Goal: Find specific page/section: Find specific page/section

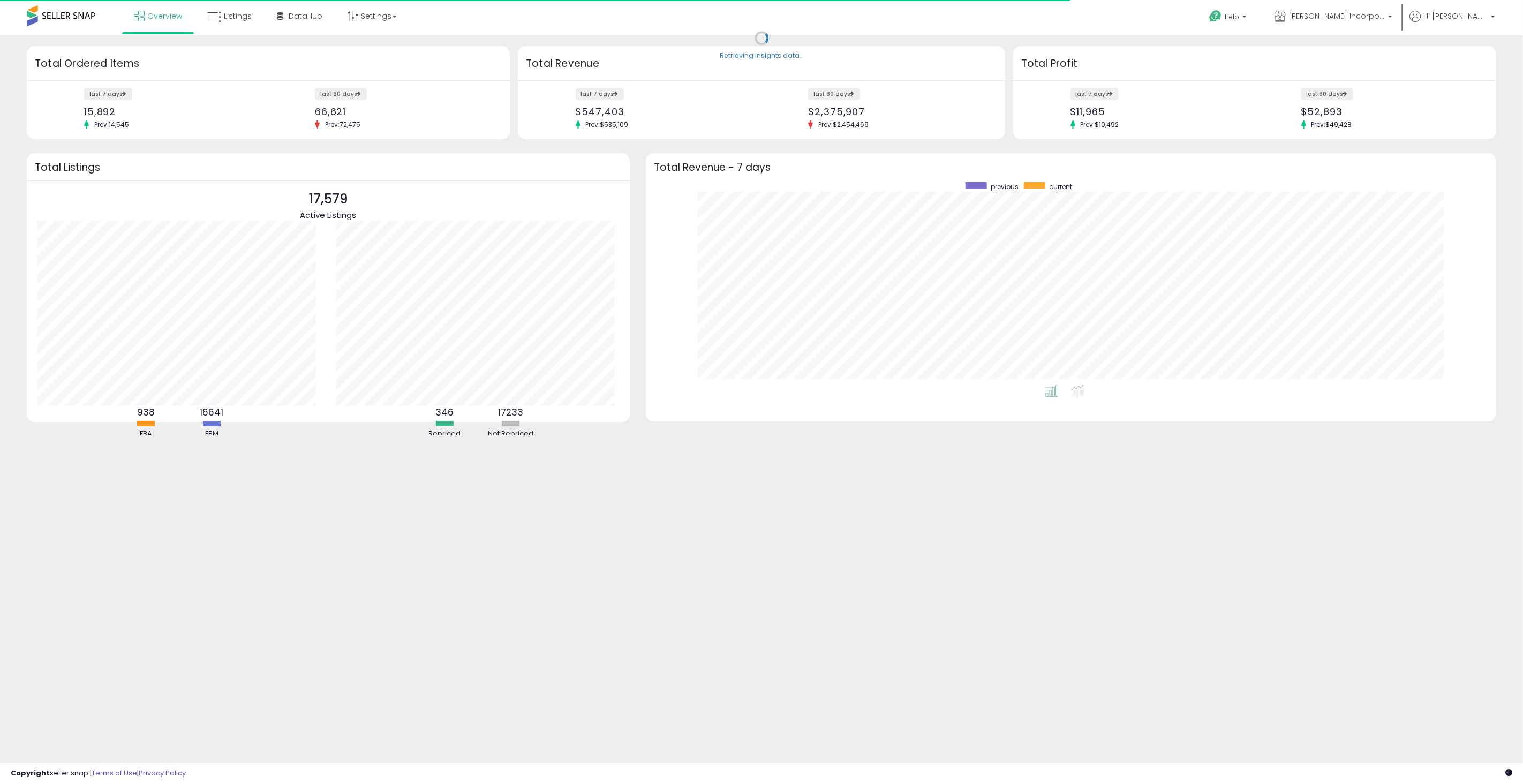
scroll to position [201, 828]
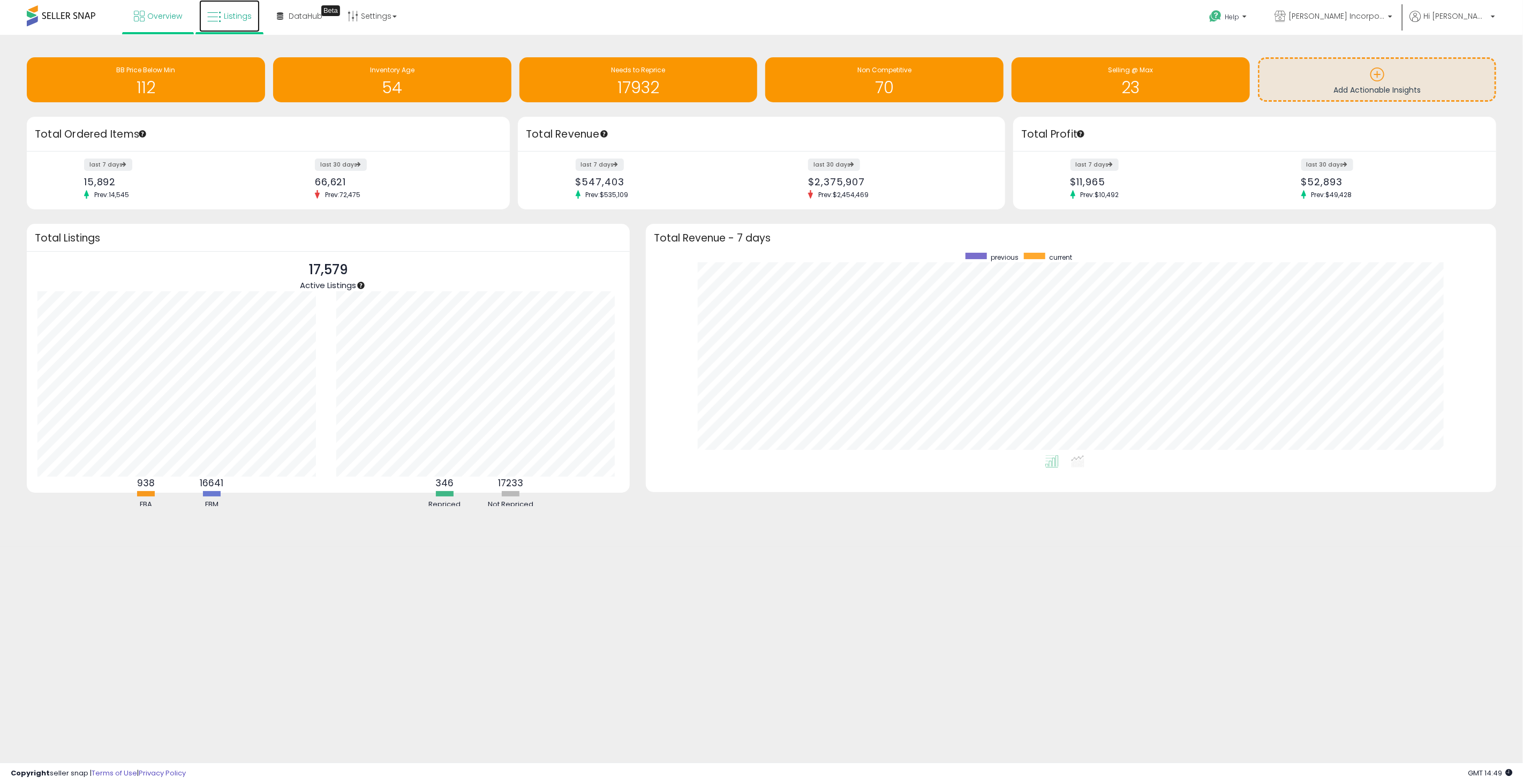
click at [241, 18] on span "Listings" at bounding box center [238, 16] width 28 height 11
click at [238, 18] on span "Listings" at bounding box center [238, 16] width 28 height 11
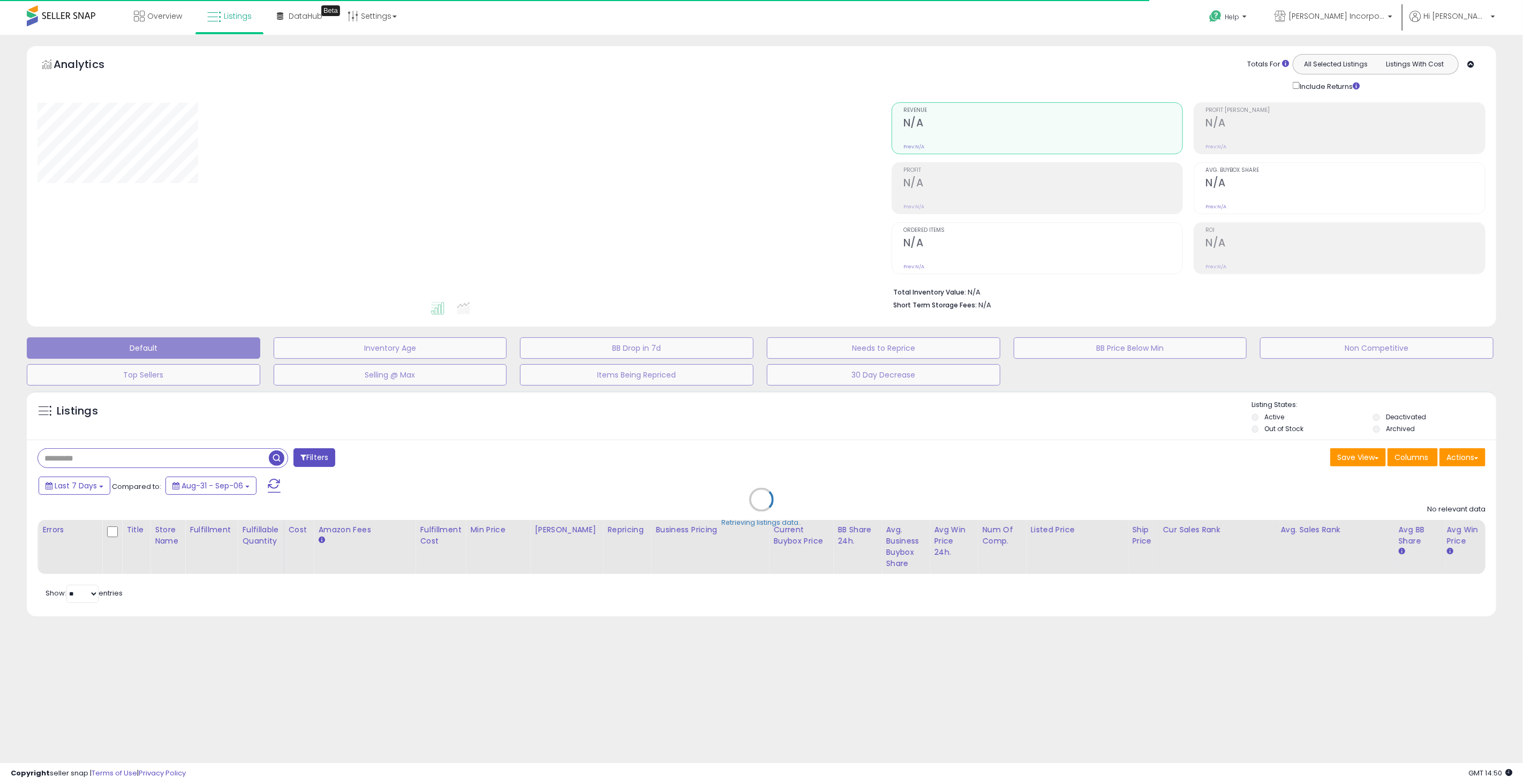
click at [126, 453] on div "Retrieving listings data.." at bounding box center [762, 508] width 1485 height 244
click at [118, 454] on div "Retrieving listings data.." at bounding box center [762, 508] width 1485 height 244
click at [123, 454] on div "Retrieving listings data.." at bounding box center [762, 508] width 1485 height 244
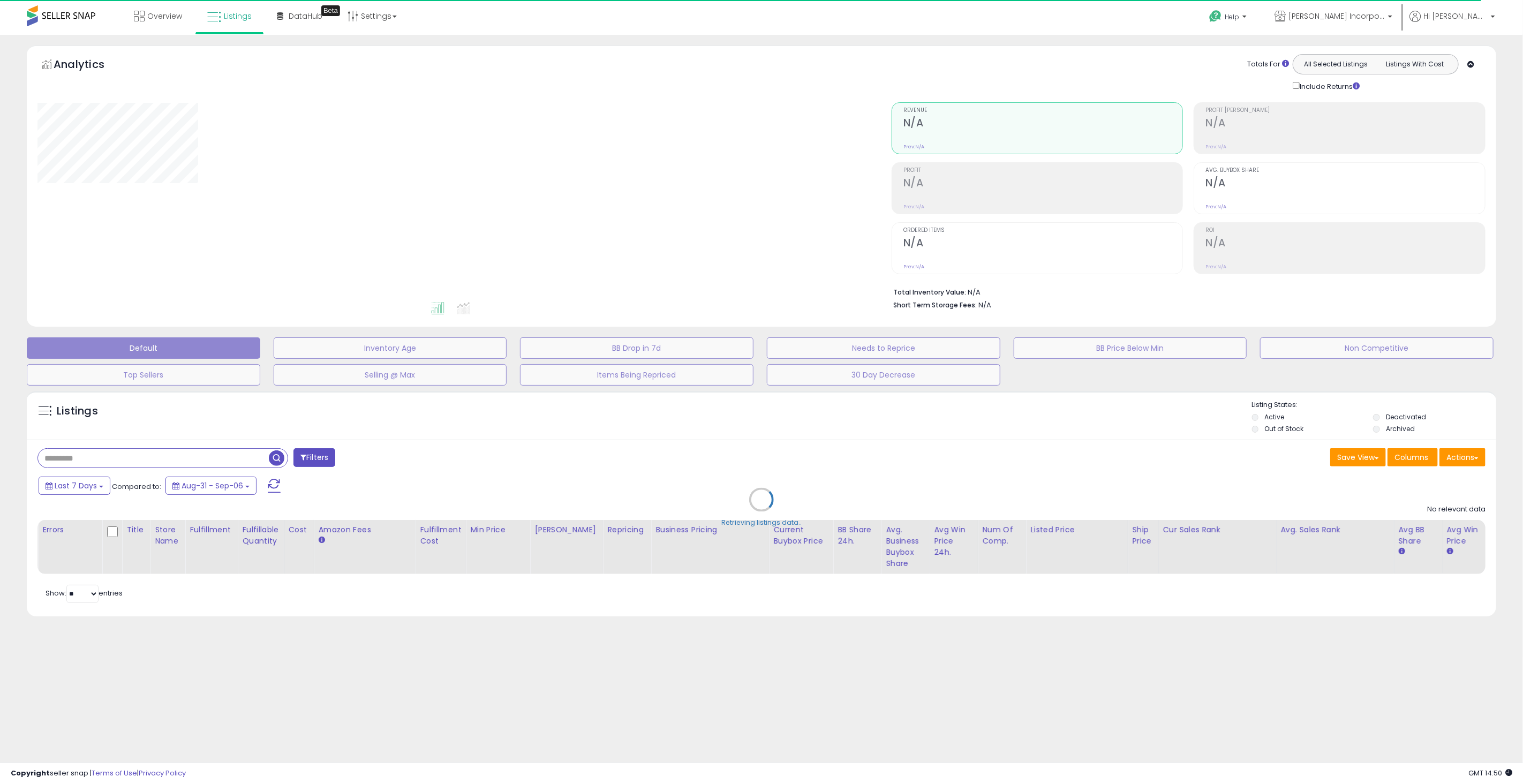
drag, startPoint x: 115, startPoint y: 455, endPoint x: 108, endPoint y: 457, distance: 7.3
click at [115, 455] on div "Retrieving listings data.." at bounding box center [762, 508] width 1485 height 244
click at [108, 457] on div "Retrieving listings data.." at bounding box center [762, 508] width 1485 height 244
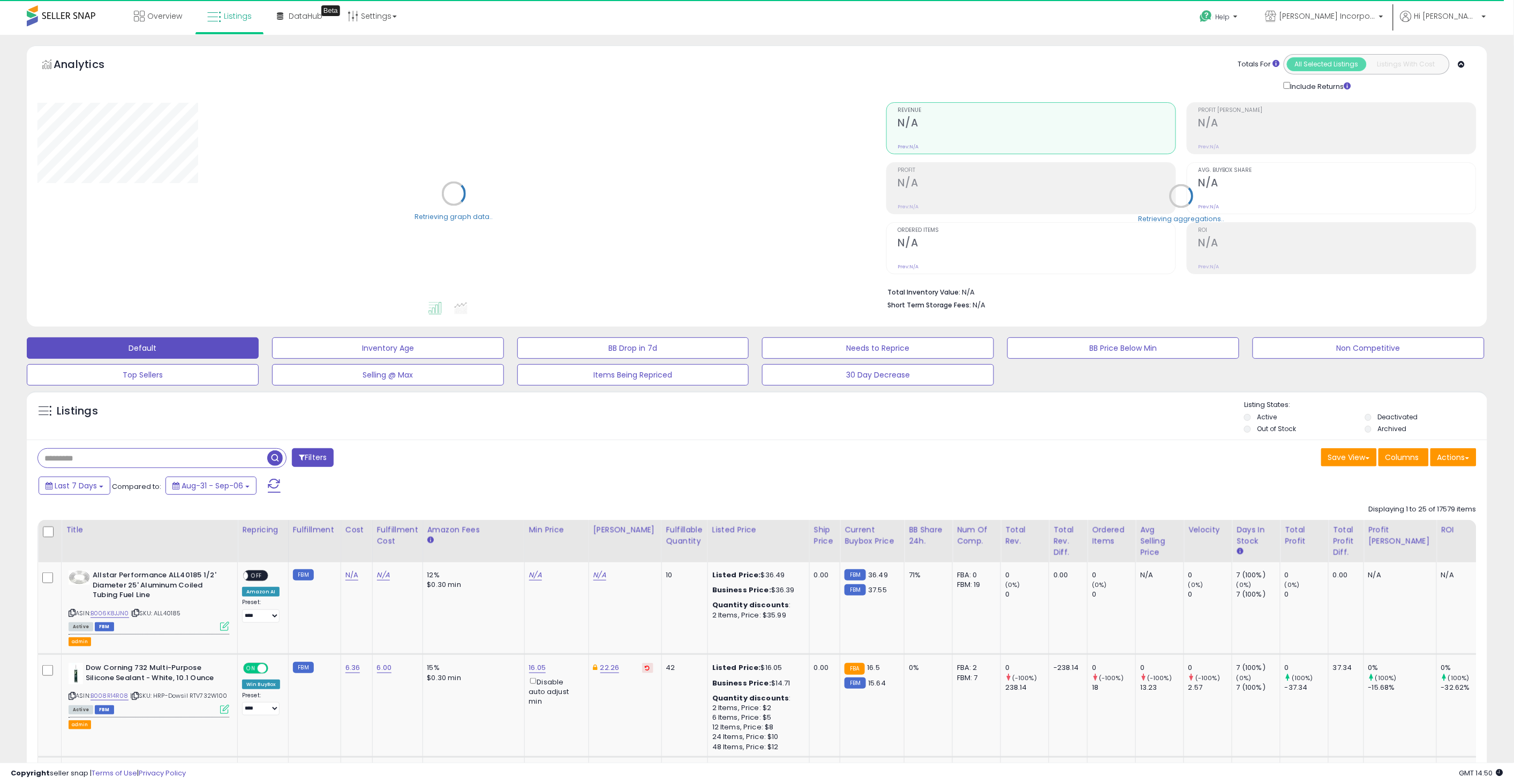
click at [126, 458] on input "text" at bounding box center [153, 458] width 229 height 19
paste input "**********"
click at [418, 462] on span "button" at bounding box center [416, 458] width 15 height 15
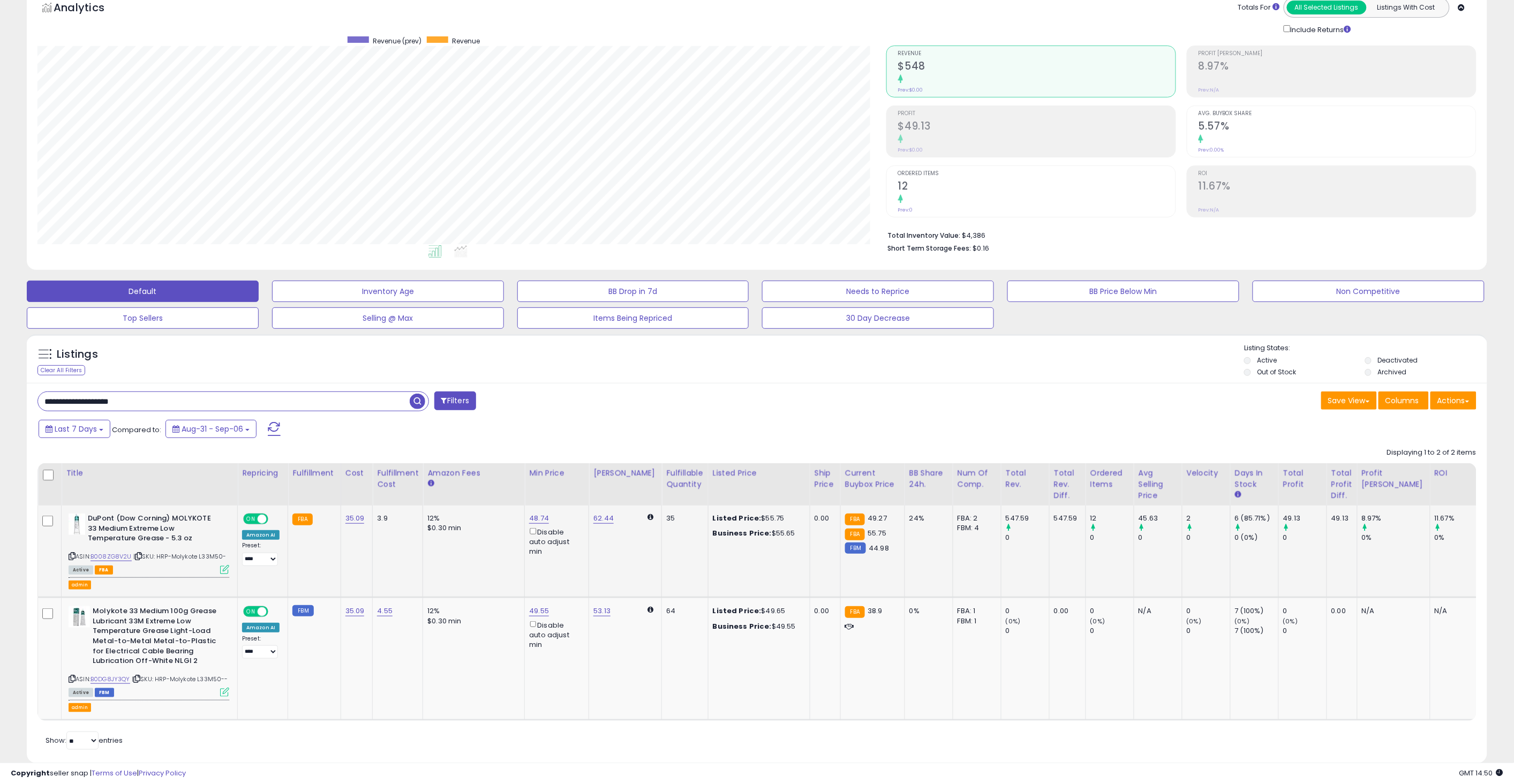
scroll to position [93, 0]
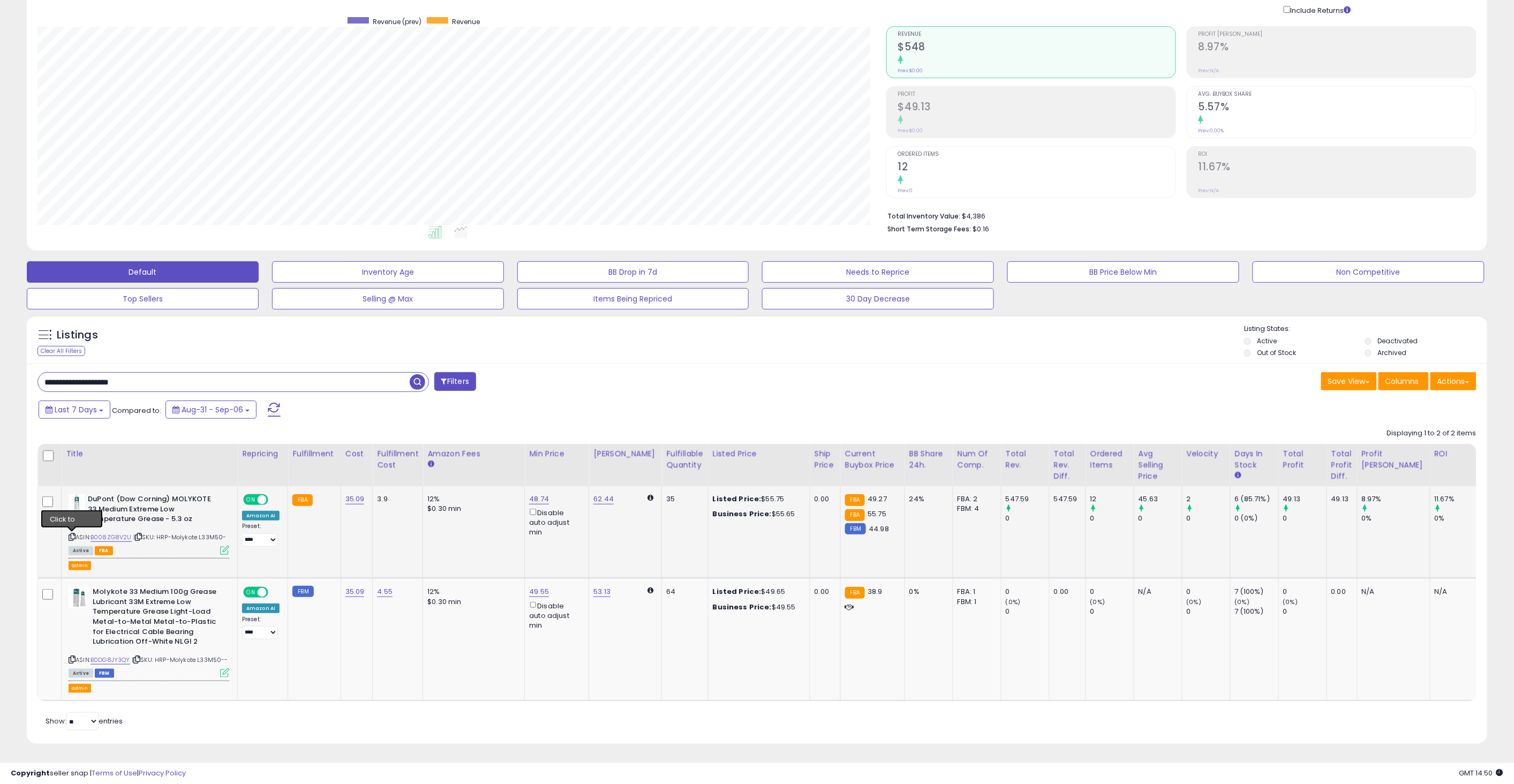
click at [70, 534] on icon at bounding box center [72, 537] width 7 height 6
click at [137, 373] on input "**********" at bounding box center [223, 382] width 371 height 19
paste input "text"
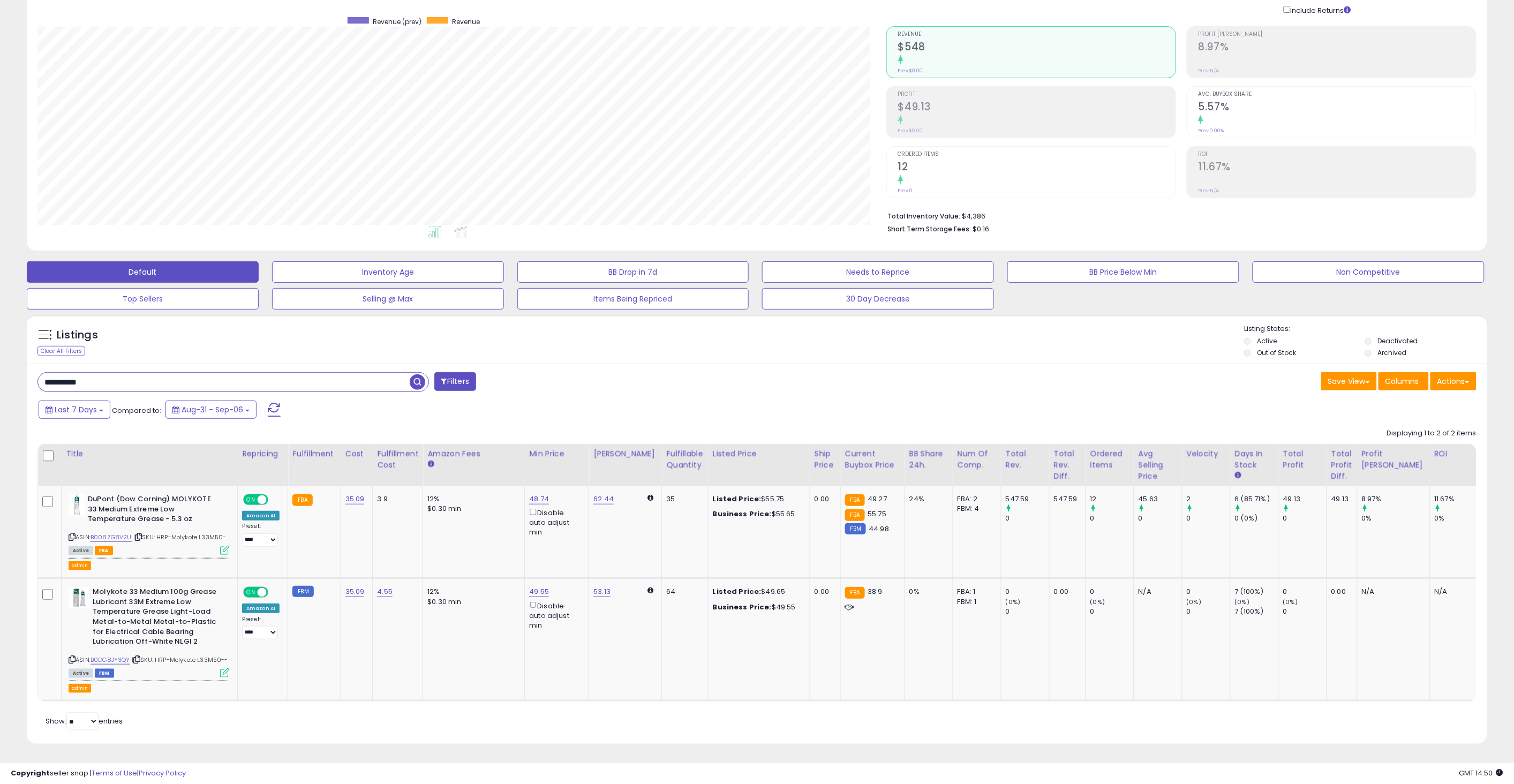
type input "**********"
click at [422, 374] on span "button" at bounding box center [416, 381] width 15 height 15
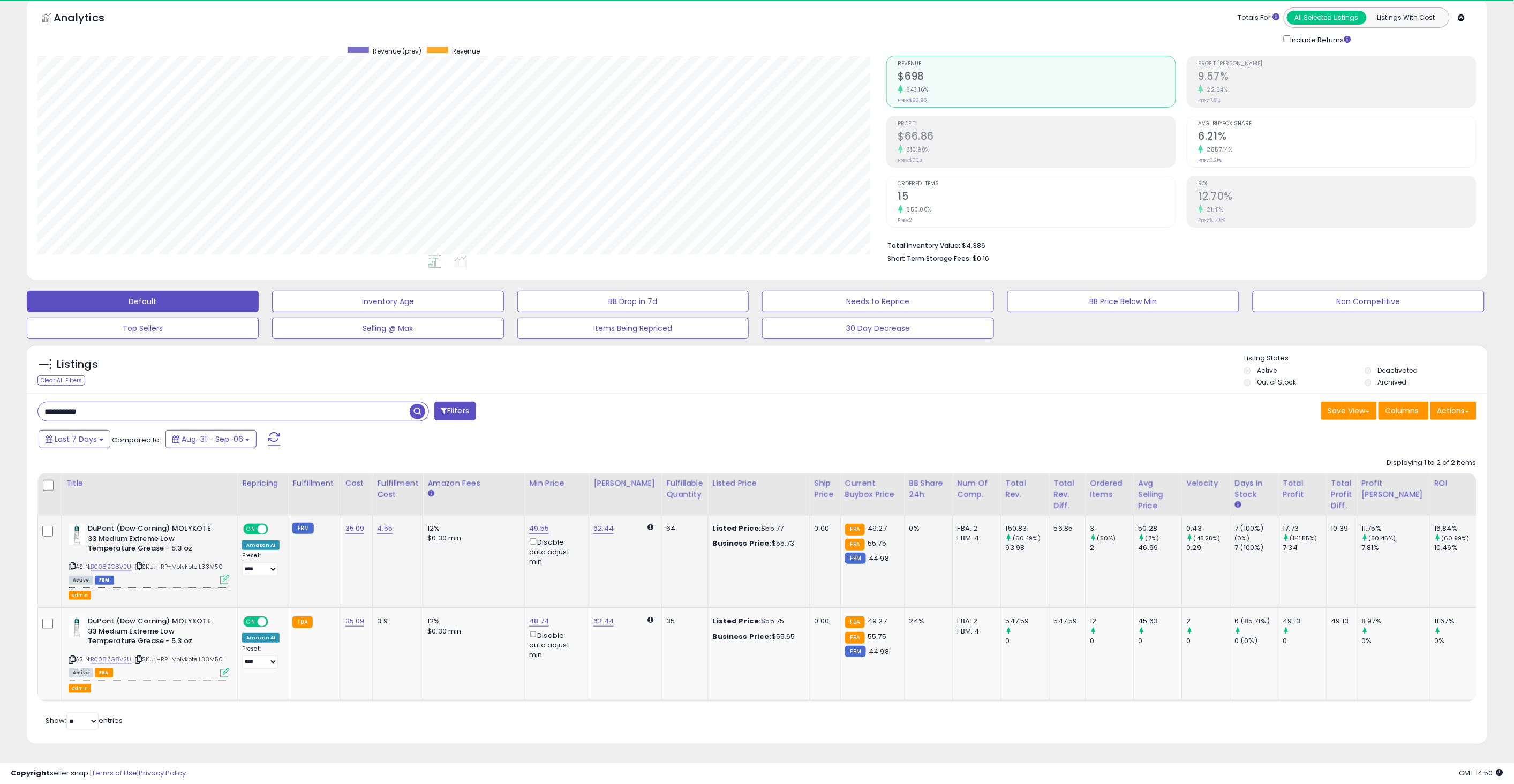
scroll to position [219, 849]
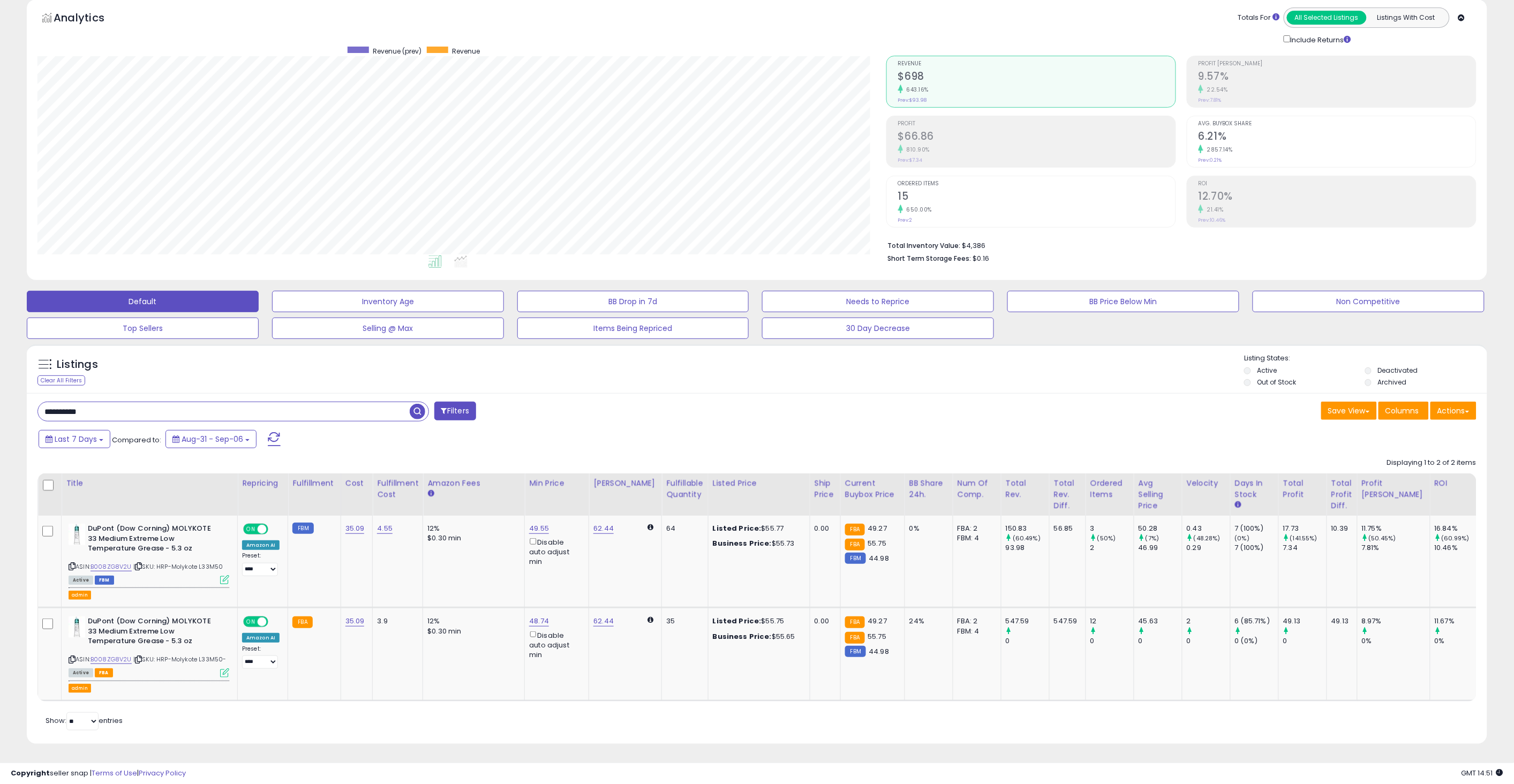
click at [695, 393] on div "**********" at bounding box center [757, 568] width 1461 height 350
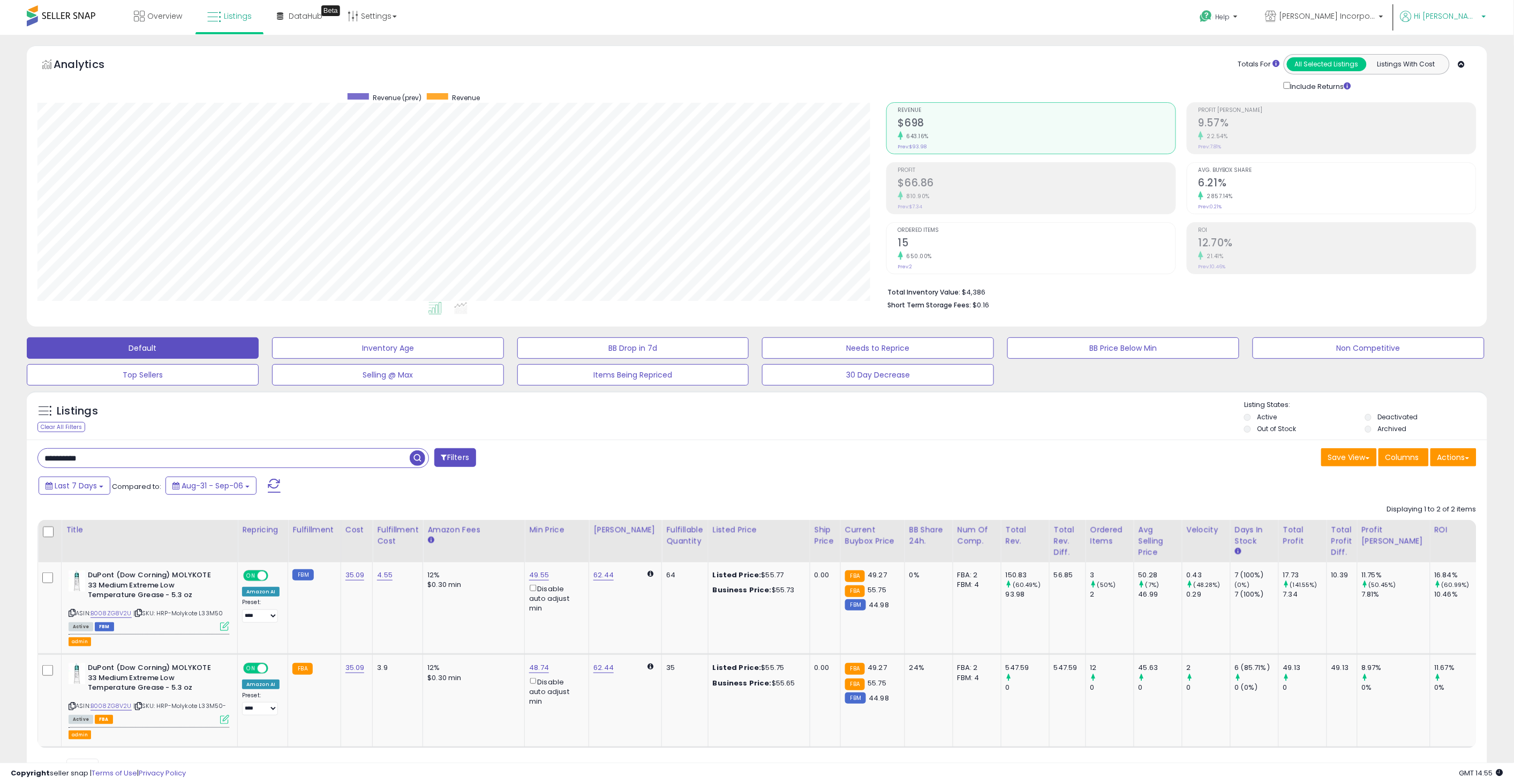
click at [1480, 16] on p "Hi [PERSON_NAME]" at bounding box center [1443, 17] width 86 height 14
click at [1433, 122] on li "Stop impersonating" at bounding box center [1441, 113] width 86 height 26
click at [1432, 117] on link "Stop impersonating" at bounding box center [1441, 113] width 70 height 10
